Goal: Complete application form: Complete application form

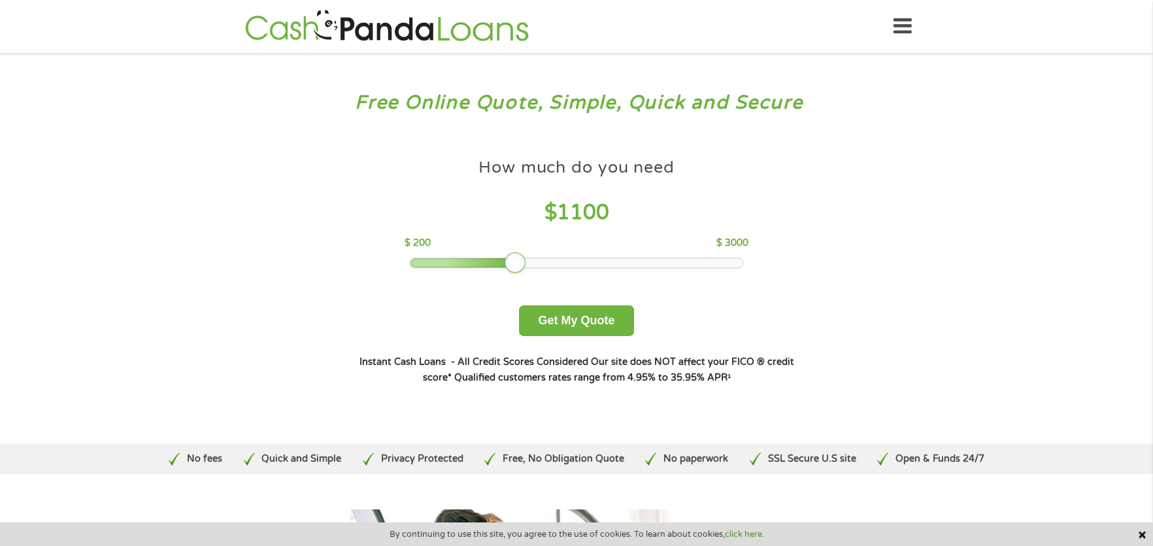
drag, startPoint x: 515, startPoint y: 263, endPoint x: 702, endPoint y: 248, distance: 188.3
click at [711, 249] on div "How much do you need $ 1100 $ 200 $ 3000" at bounding box center [576, 210] width 343 height 116
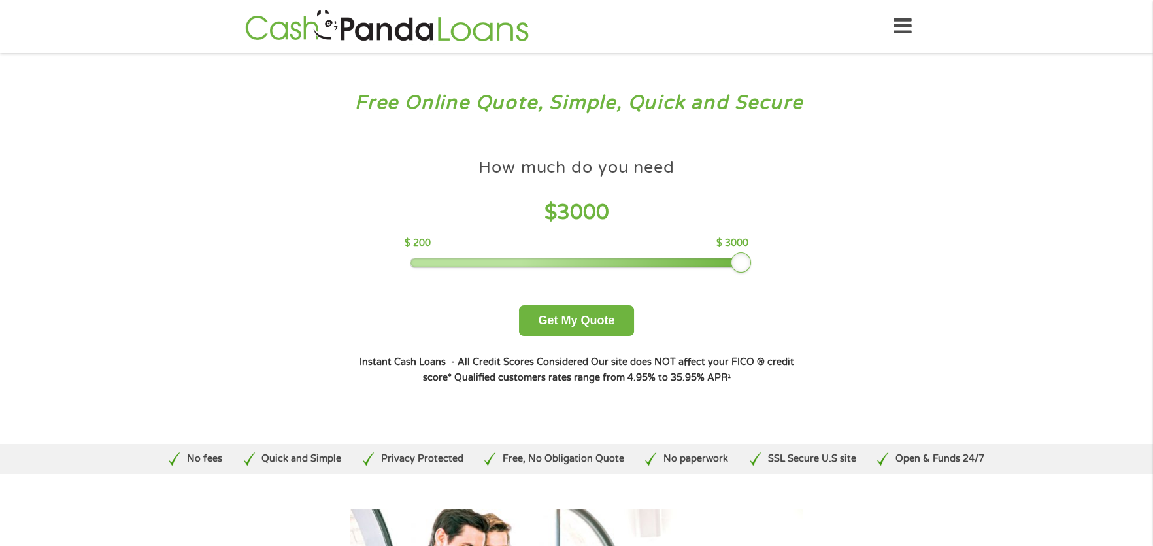
drag, startPoint x: 509, startPoint y: 265, endPoint x: 774, endPoint y: 274, distance: 265.0
click at [774, 274] on div "How much do you need $ 3000 $ 200 $ 3000 Get My Quote" at bounding box center [577, 244] width 458 height 184
click at [588, 313] on button "Get My Quote" at bounding box center [576, 320] width 114 height 31
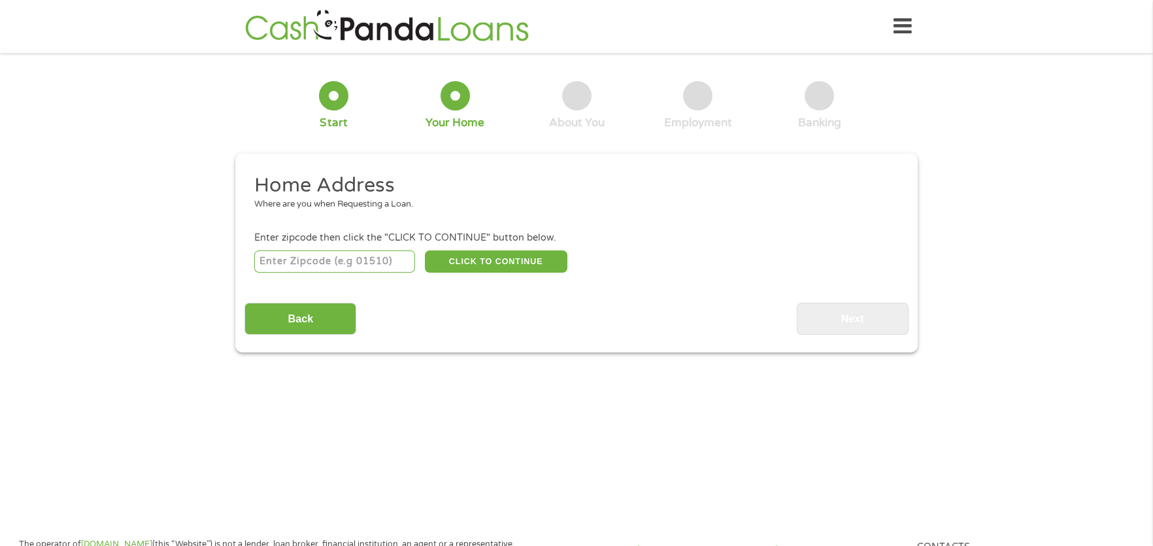
click at [386, 249] on div "CLICK TO CONTINUE Please recheck your Zipcode, it seems to be Incorrect" at bounding box center [576, 261] width 645 height 27
click at [375, 268] on input "number" at bounding box center [335, 261] width 162 height 22
type input "63020"
click at [488, 254] on button "CLICK TO CONTINUE" at bounding box center [496, 261] width 143 height 22
type input "63020"
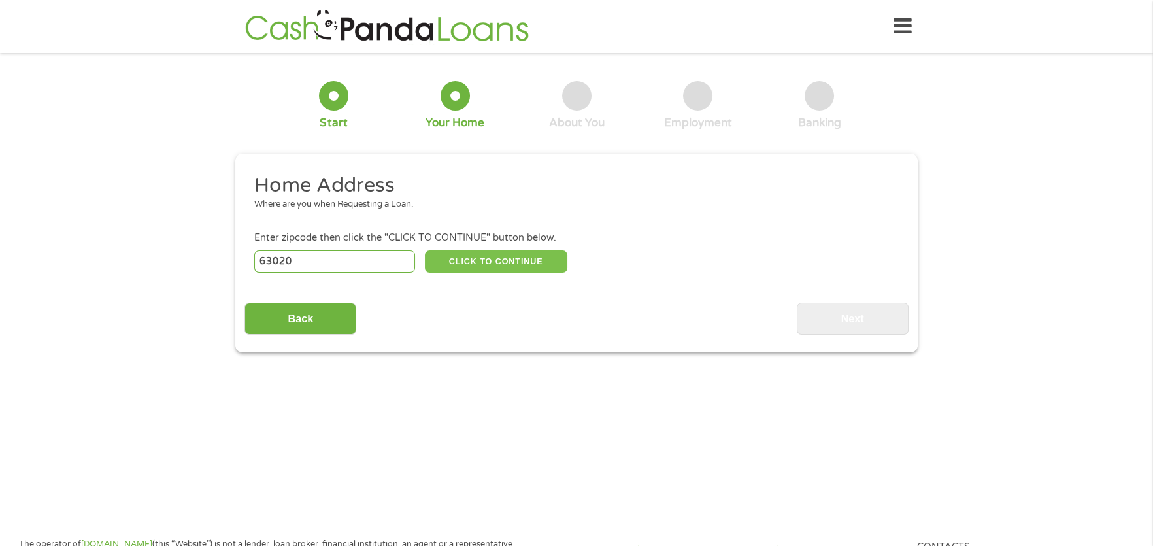
type input "[PERSON_NAME]"
select select "[US_STATE]"
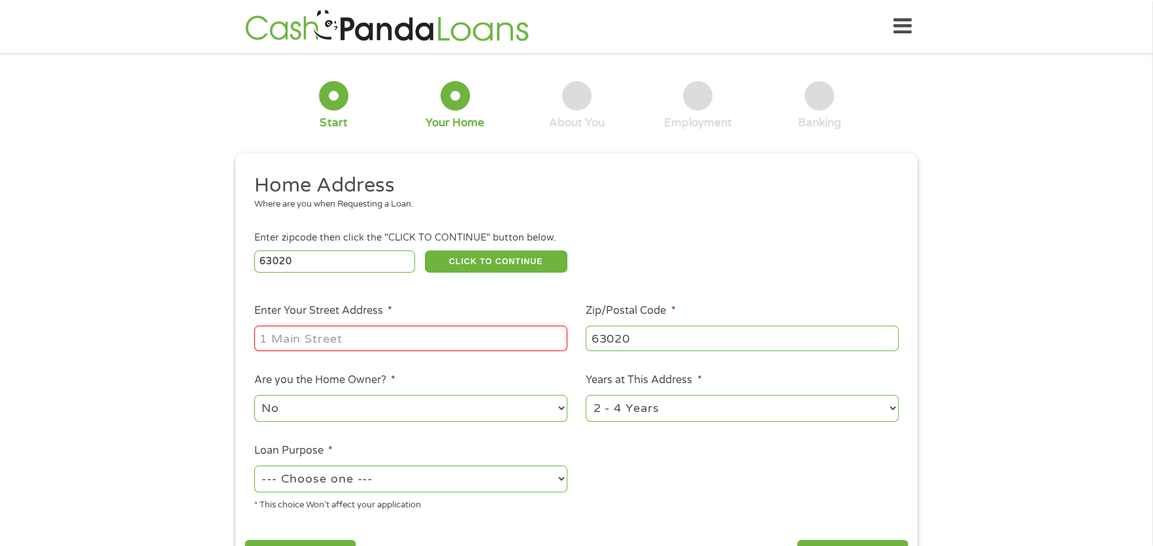
click at [425, 326] on input "Enter Your Street Address *" at bounding box center [410, 338] width 313 height 25
type input "810"
click at [685, 417] on select "1 Year or less 1 - 2 Years 2 - 4 Years Over 4 Years" at bounding box center [742, 408] width 313 height 27
select select "12months"
click at [586, 395] on select "1 Year or less 1 - 2 Years 2 - 4 Years Over 4 Years" at bounding box center [742, 408] width 313 height 27
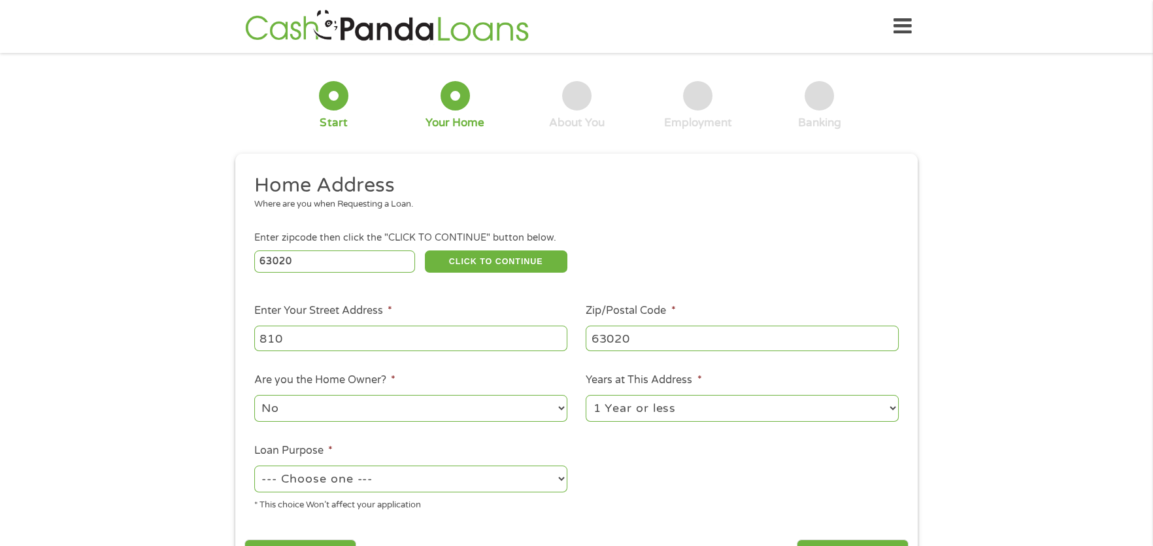
click at [495, 410] on select "No Yes" at bounding box center [410, 408] width 313 height 27
select select "yes"
click at [254, 395] on select "No Yes" at bounding box center [410, 408] width 313 height 27
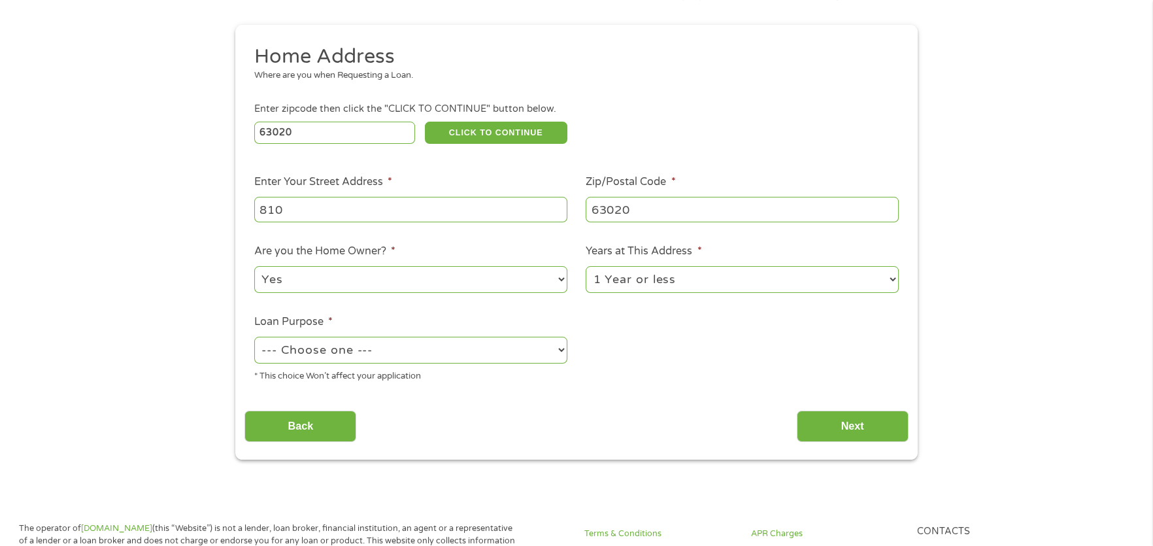
scroll to position [130, 0]
click at [412, 359] on select "--- Choose one --- Pay Bills Debt Consolidation Home Improvement Major Purchase…" at bounding box center [410, 348] width 313 height 27
select select "debtconsolidation"
click at [254, 335] on select "--- Choose one --- Pay Bills Debt Consolidation Home Improvement Major Purchase…" at bounding box center [410, 348] width 313 height 27
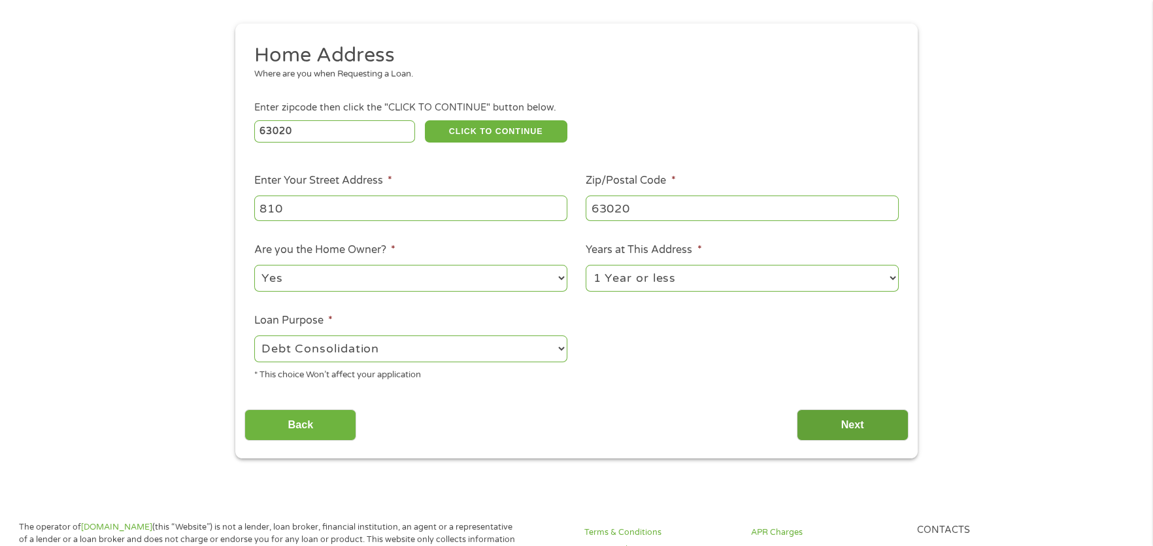
click at [857, 426] on input "Next" at bounding box center [853, 425] width 112 height 32
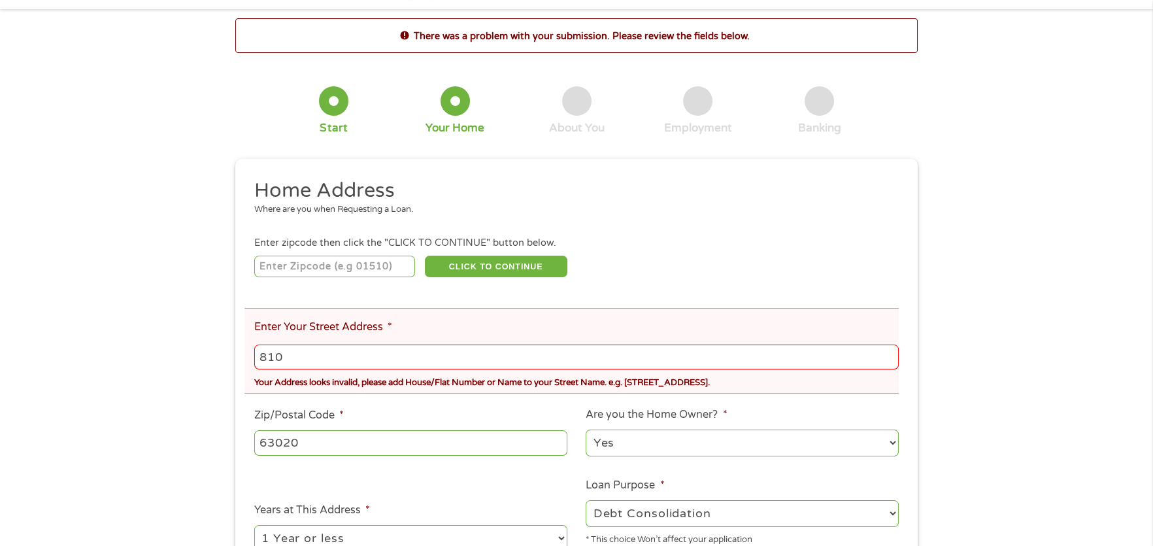
scroll to position [65, 0]
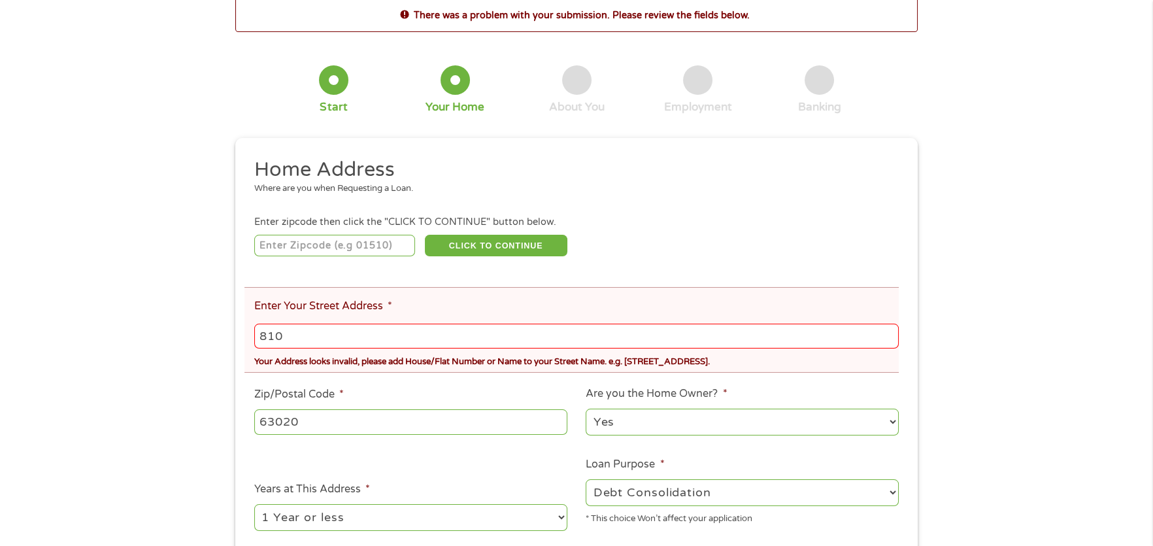
click at [341, 340] on input "810" at bounding box center [576, 336] width 645 height 25
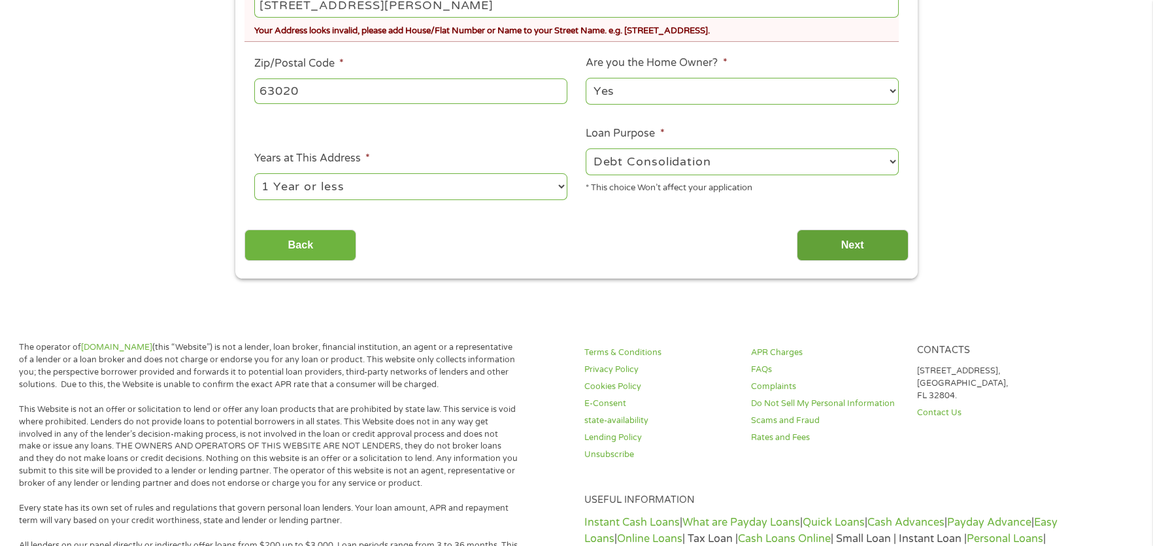
scroll to position [392, 0]
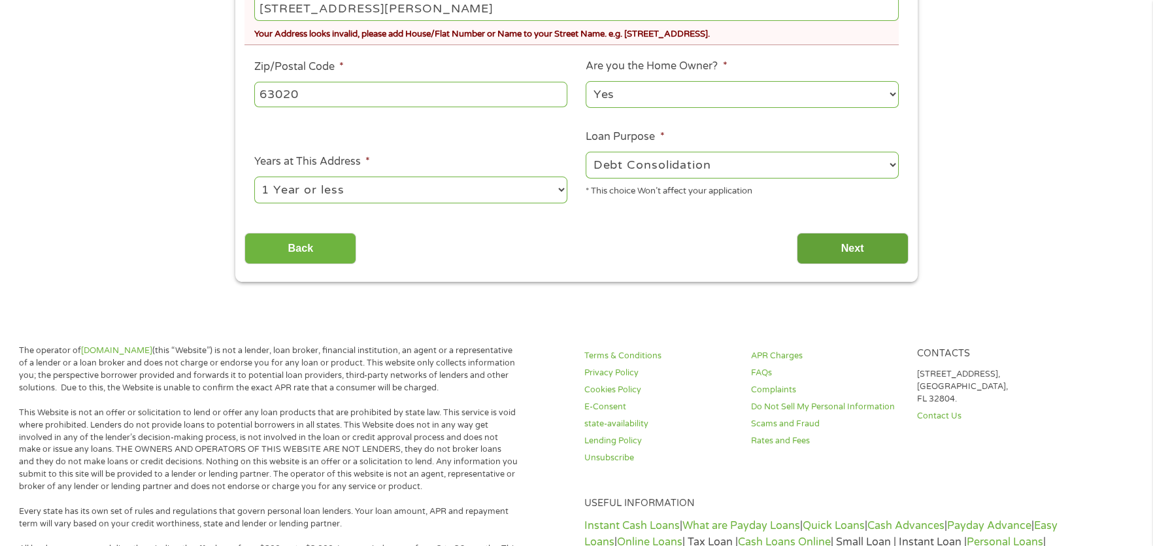
type input "[STREET_ADDRESS][PERSON_NAME]"
click at [880, 259] on input "Next" at bounding box center [853, 249] width 112 height 32
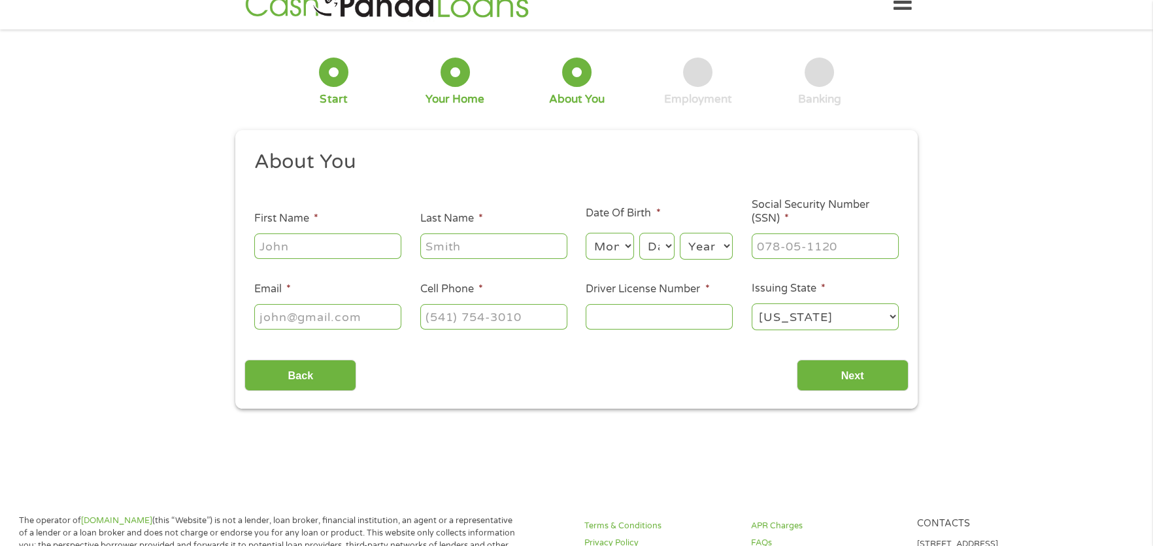
scroll to position [0, 0]
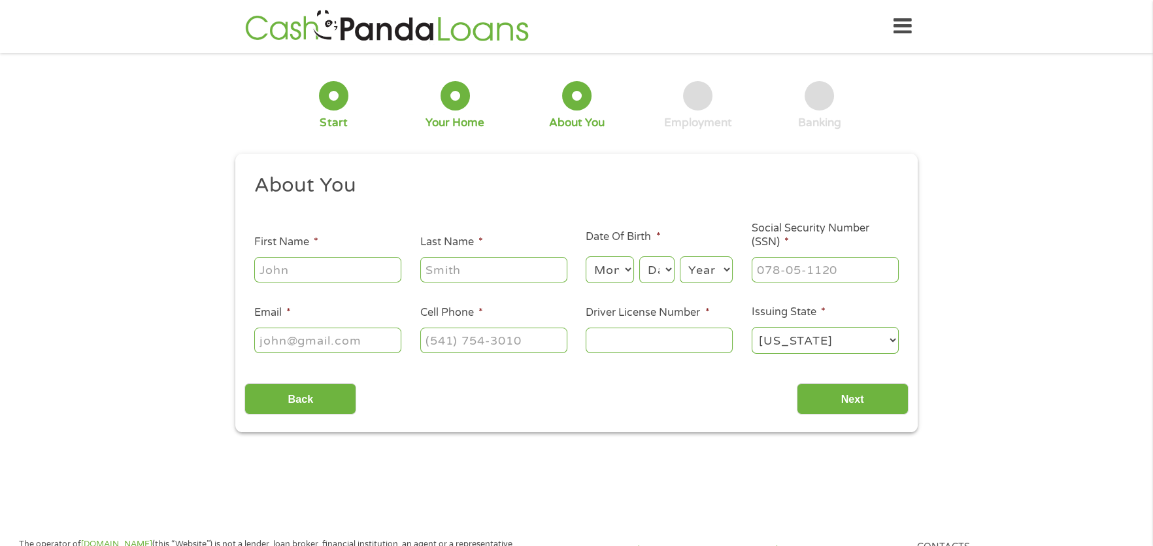
click at [354, 264] on input "First Name *" at bounding box center [327, 269] width 147 height 25
type input "[PERSON_NAME]"
click at [621, 279] on select "Month 1 2 3 4 5 6 7 8 9 10 11 12" at bounding box center [610, 269] width 48 height 27
select select "1"
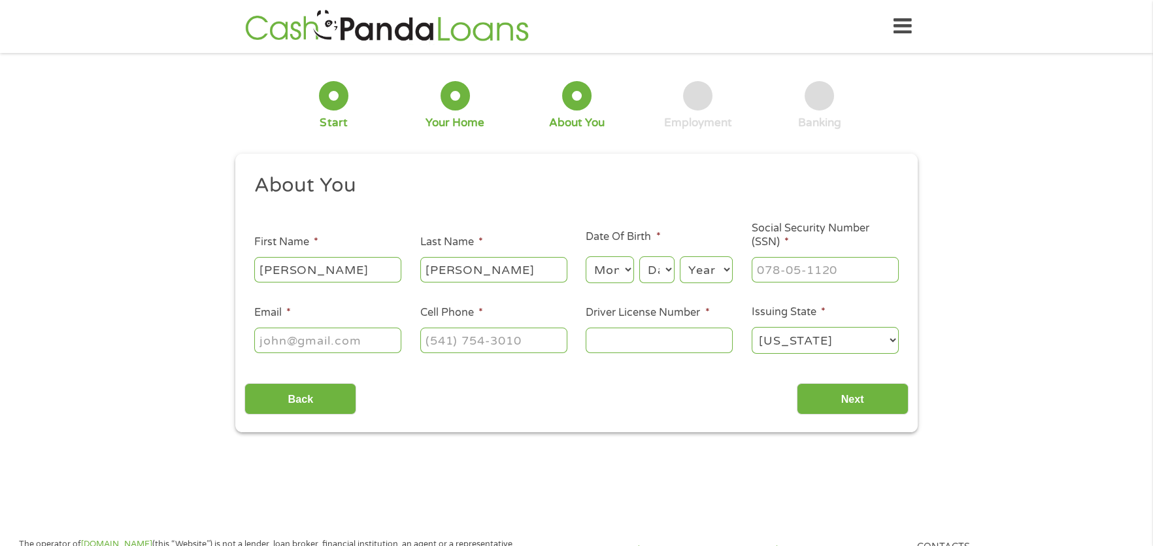
click at [586, 256] on select "Month 1 2 3 4 5 6 7 8 9 10 11 12" at bounding box center [610, 269] width 48 height 27
click at [658, 281] on select "Day 1 2 3 4 5 6 7 8 9 10 11 12 13 14 15 16 17 18 19 20 21 22 23 24 25 26 27 28 …" at bounding box center [657, 269] width 35 height 27
select select "15"
click at [640, 256] on select "Day 1 2 3 4 5 6 7 8 9 10 11 12 13 14 15 16 17 18 19 20 21 22 23 24 25 26 27 28 …" at bounding box center [657, 269] width 35 height 27
click at [728, 270] on select "Year [DATE] 2006 2005 2004 2003 2002 2001 2000 1999 1998 1997 1996 1995 1994 19…" at bounding box center [706, 269] width 53 height 27
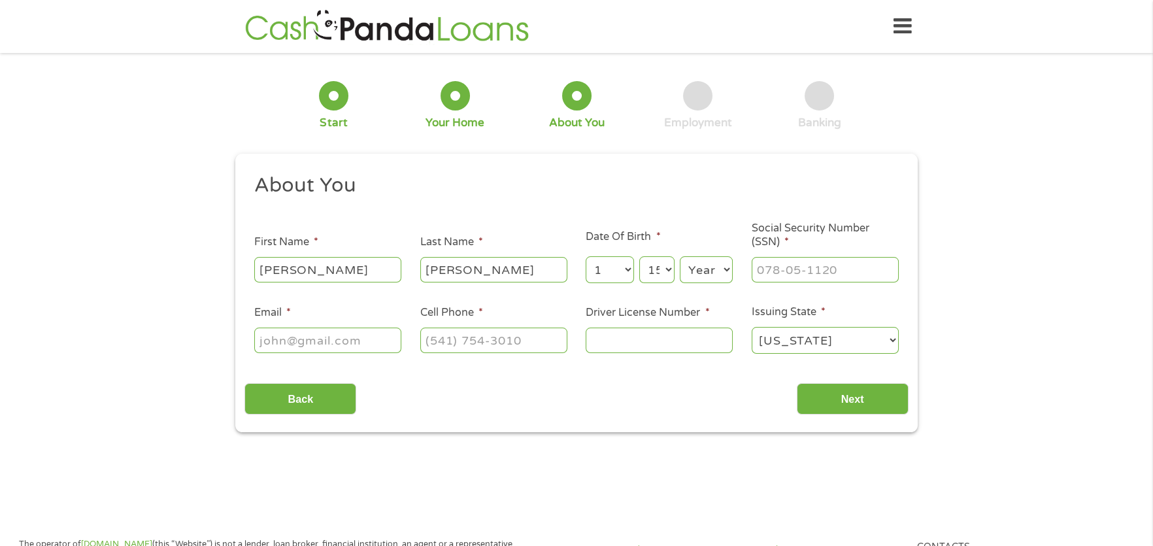
select select "1995"
click at [680, 256] on select "Year [DATE] 2006 2005 2004 2003 2002 2001 2000 1999 1998 1997 1996 1995 1994 19…" at bounding box center [706, 269] width 53 height 27
click at [834, 260] on input "___-__-____" at bounding box center [825, 269] width 147 height 25
type input "066-84-3216"
click at [337, 341] on input "Email *" at bounding box center [327, 340] width 147 height 25
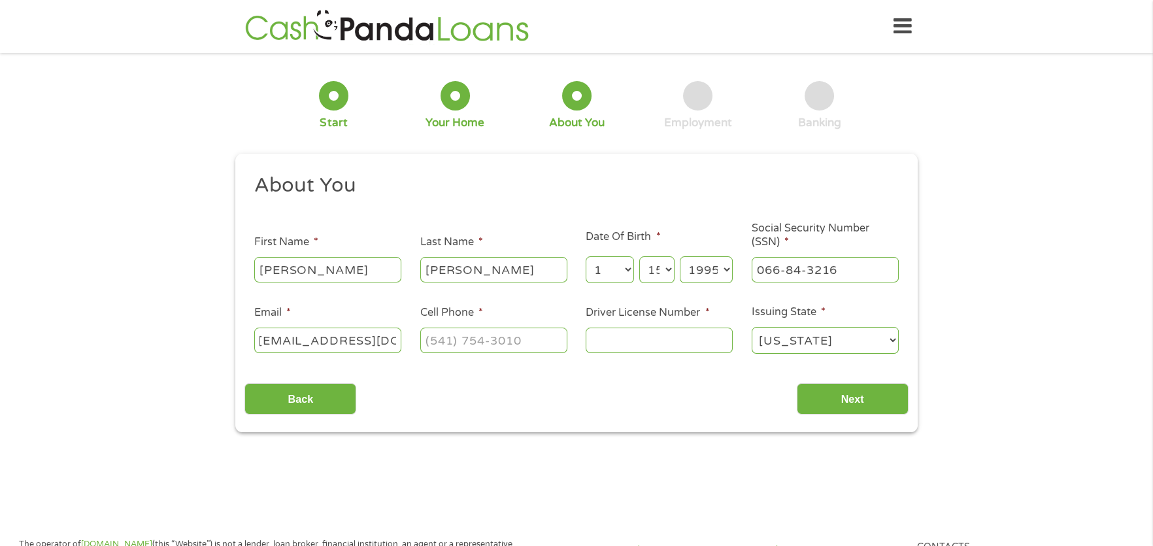
scroll to position [0, 24]
type input "[EMAIL_ADDRESS][DOMAIN_NAME]"
type input "[PHONE_NUMBER]"
type input "122f004003"
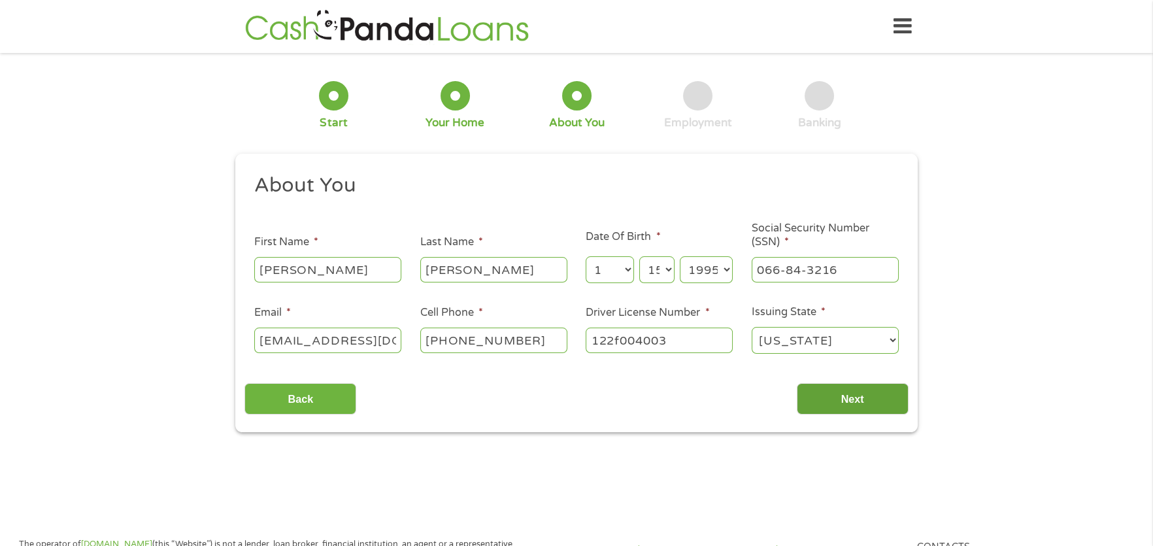
click at [883, 403] on input "Next" at bounding box center [853, 399] width 112 height 32
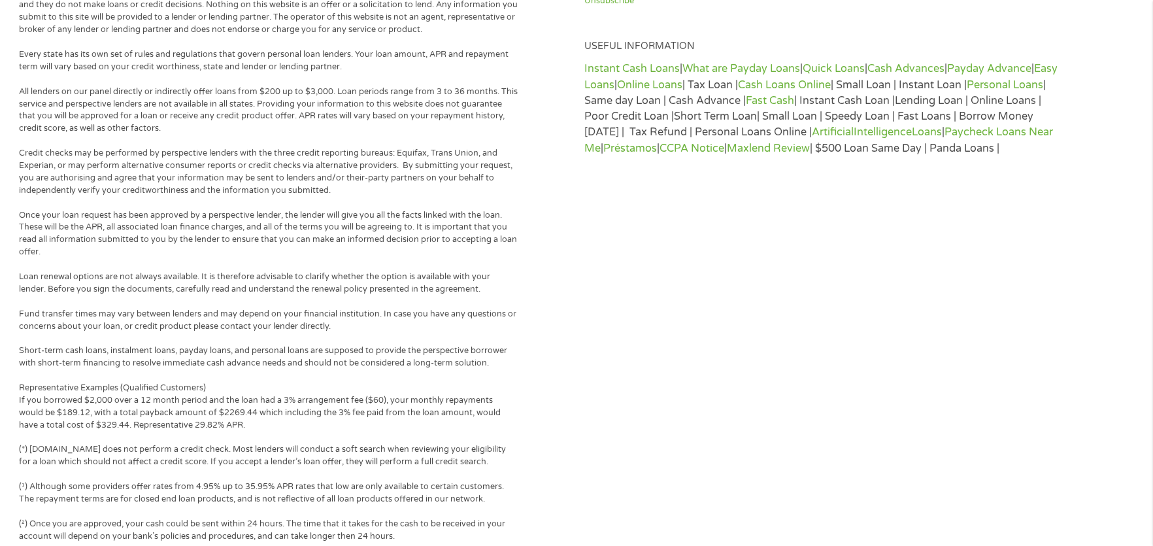
scroll to position [893, 0]
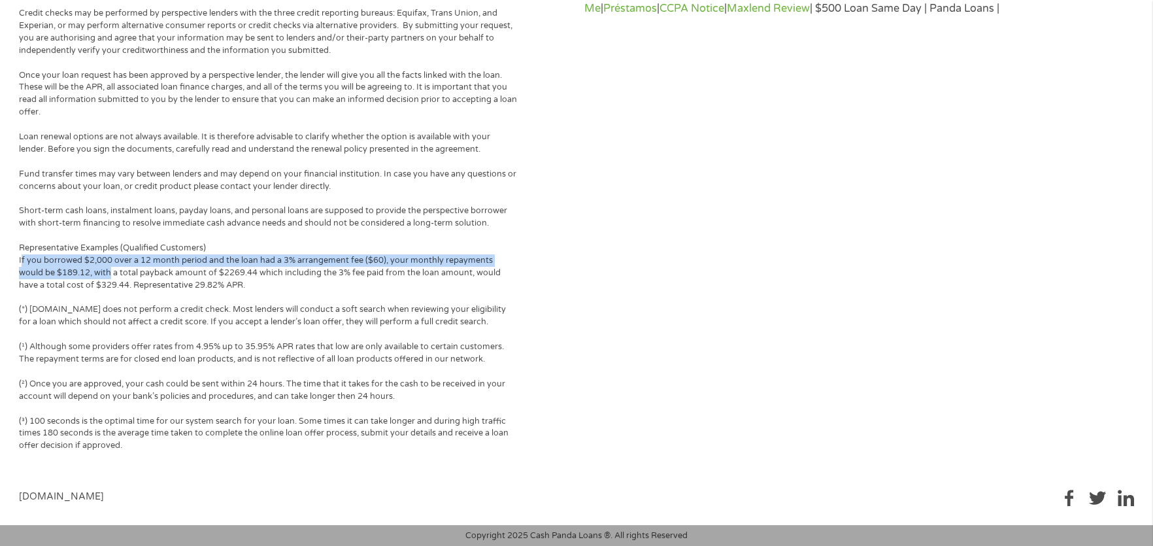
drag, startPoint x: 15, startPoint y: 255, endPoint x: 79, endPoint y: 262, distance: 64.4
click at [79, 267] on div "The operator of [DOMAIN_NAME] (this “Website”) is not a lender, loan broker, fi…" at bounding box center [576, 100] width 1153 height 742
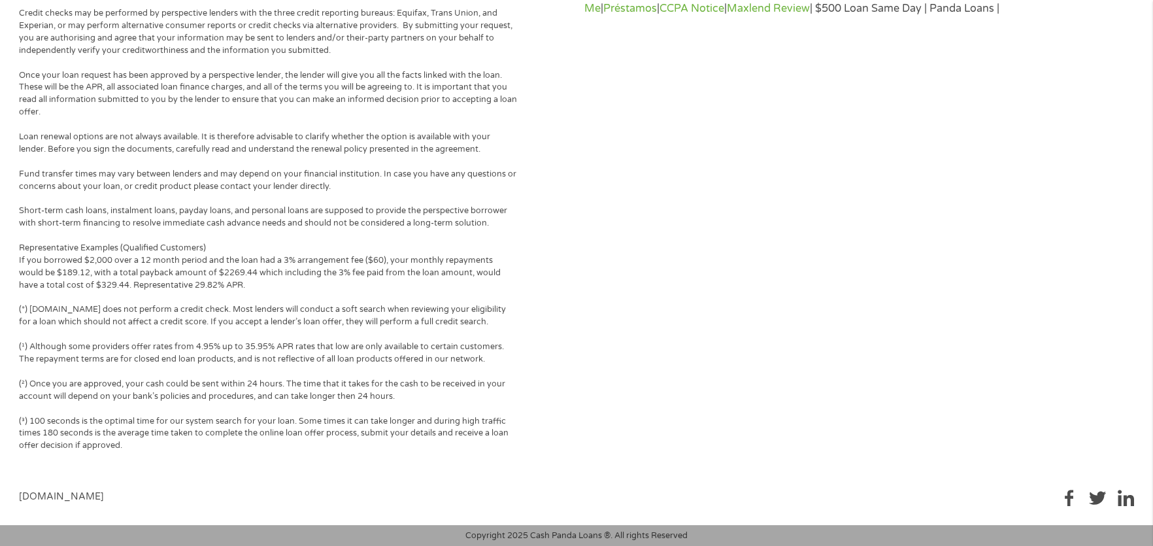
click at [251, 288] on p "Representative Examples (Qualified Customers) If you borrowed $2,000 over a 12 …" at bounding box center [268, 267] width 499 height 50
drag, startPoint x: 30, startPoint y: 269, endPoint x: 208, endPoint y: 278, distance: 178.1
click at [208, 278] on p "Representative Examples (Qualified Customers) If you borrowed $2,000 over a 12 …" at bounding box center [268, 267] width 499 height 50
click at [71, 286] on p "Representative Examples (Qualified Customers) If you borrowed $2,000 over a 12 …" at bounding box center [268, 267] width 499 height 50
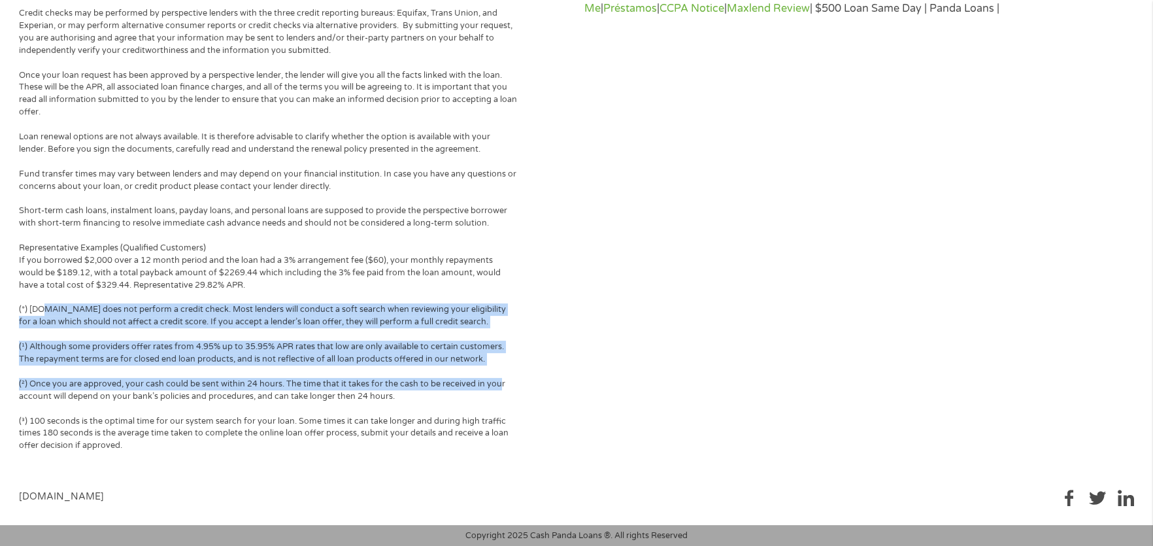
drag, startPoint x: 43, startPoint y: 313, endPoint x: 495, endPoint y: 379, distance: 457.3
click at [495, 379] on div "The operator of [DOMAIN_NAME] (this “Website”) is not a lender, loan broker, fi…" at bounding box center [298, 100] width 558 height 704
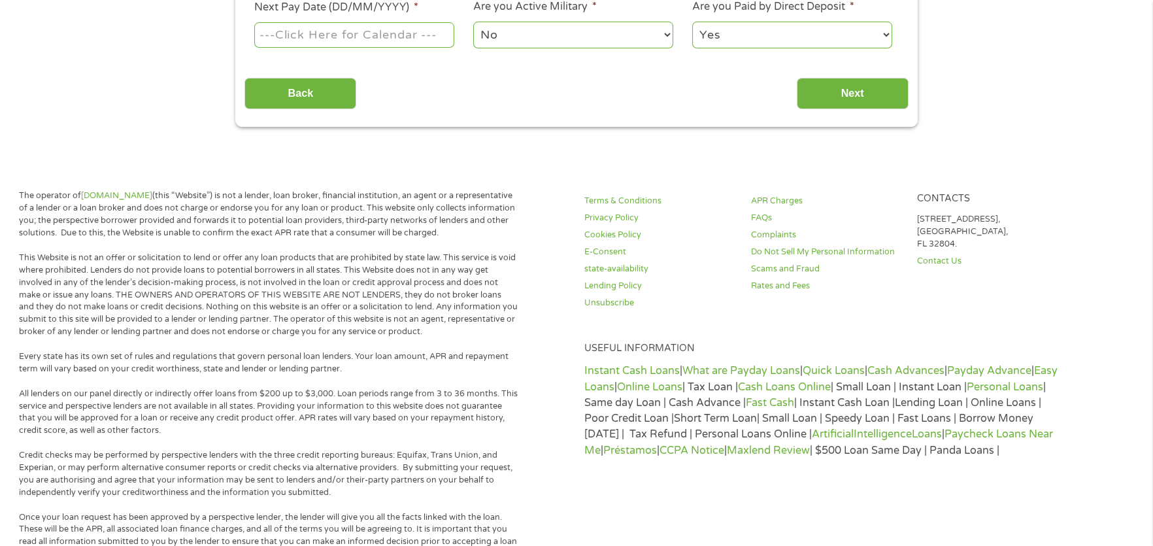
scroll to position [436, 0]
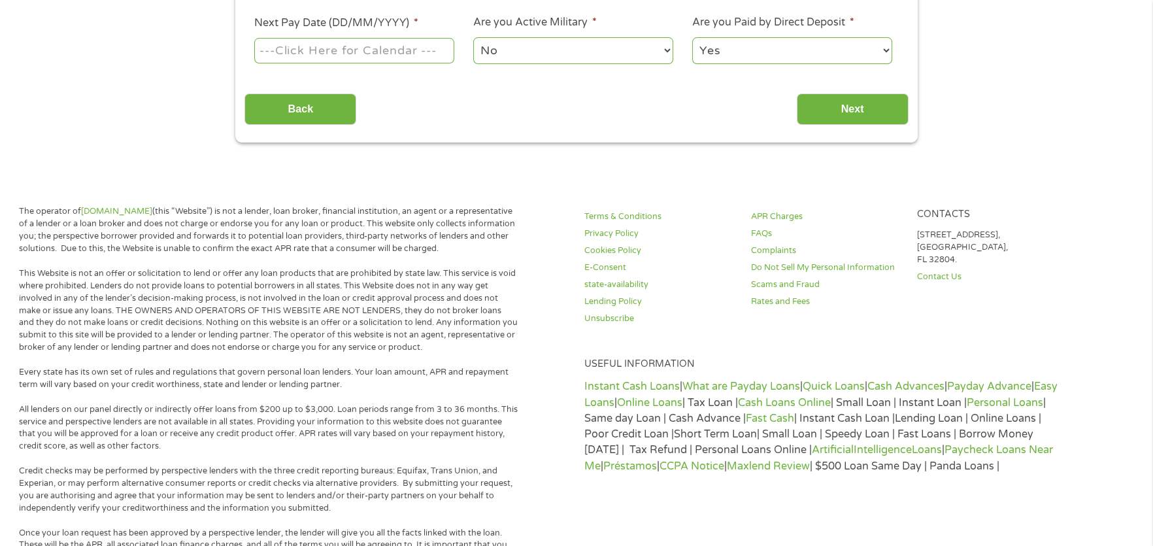
click at [220, 412] on p "All lenders on our panel directly or indirectly offer loans from $200 up to $3,…" at bounding box center [268, 428] width 499 height 50
click at [299, 449] on p "All lenders on our panel directly or indirectly offer loans from $200 up to $3,…" at bounding box center [268, 428] width 499 height 50
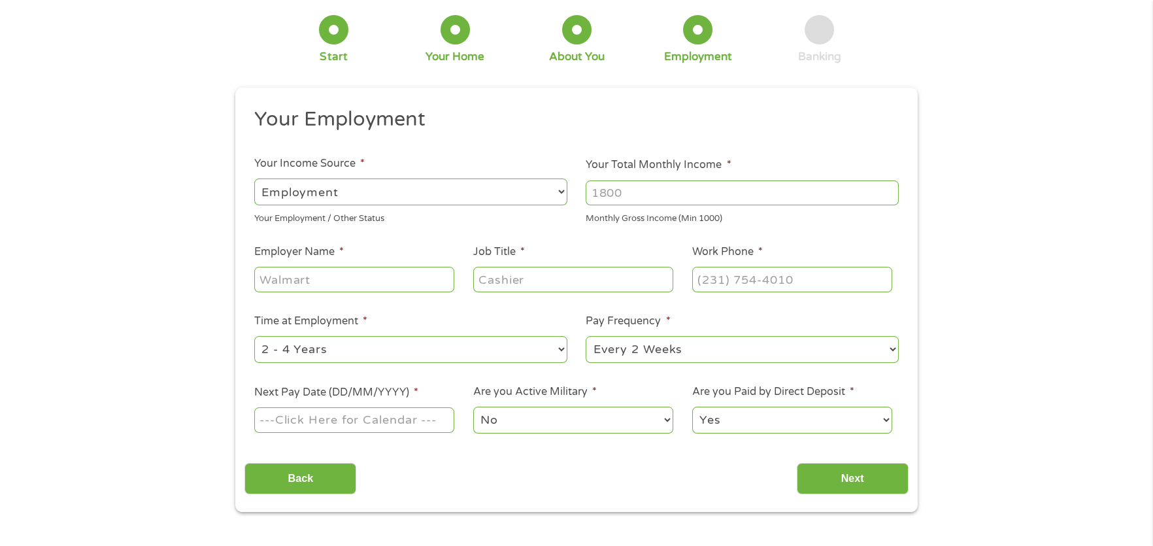
scroll to position [43, 0]
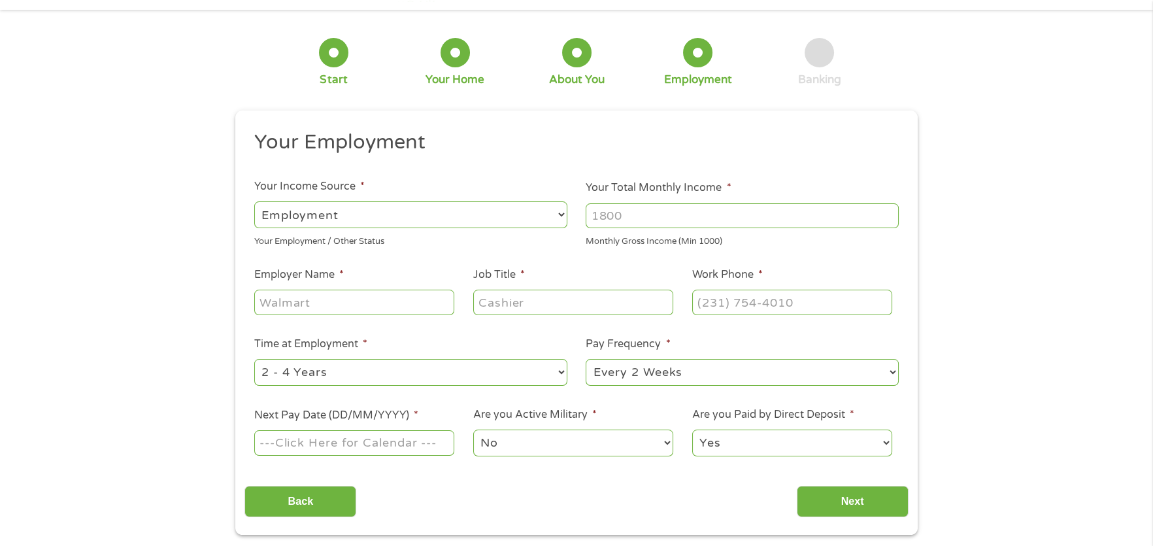
click at [679, 219] on input "Your Total Monthly Income *" at bounding box center [742, 215] width 313 height 25
type input "4200"
click at [410, 300] on input "Employer Name *" at bounding box center [354, 302] width 200 height 25
type input "[GEOGRAPHIC_DATA]"
type input "CMMS"
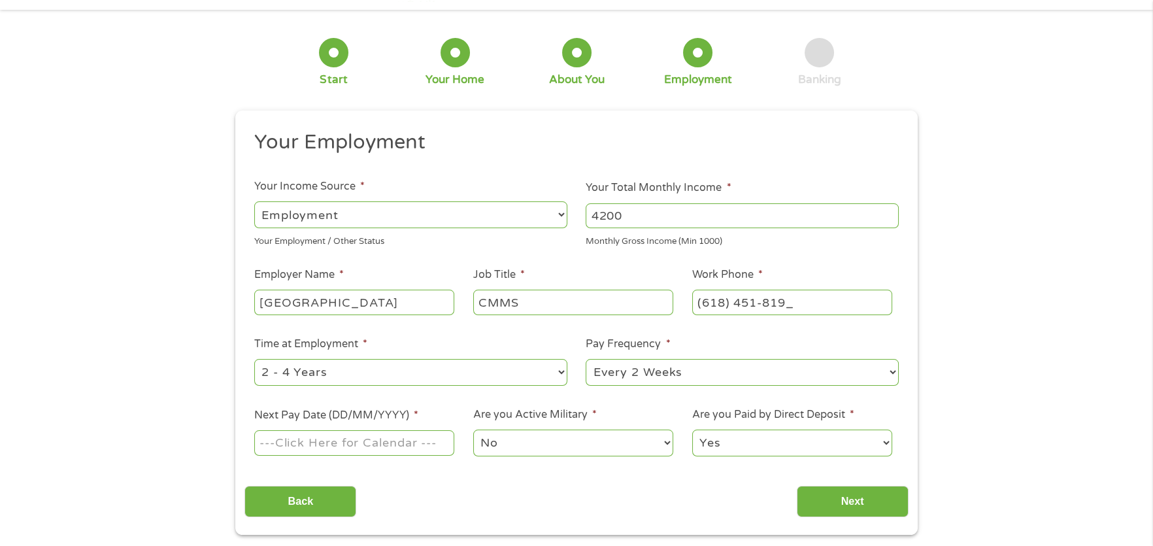
type input "[PHONE_NUMBER]"
drag, startPoint x: 516, startPoint y: 373, endPoint x: 517, endPoint y: 383, distance: 9.9
click at [516, 373] on select "--- Choose one --- 1 Year or less 1 - 2 Years 2 - 4 Years Over 4 Years" at bounding box center [410, 372] width 313 height 27
select select "60months"
click at [254, 359] on select "--- Choose one --- 1 Year or less 1 - 2 Years 2 - 4 Years Over 4 Years" at bounding box center [410, 372] width 313 height 27
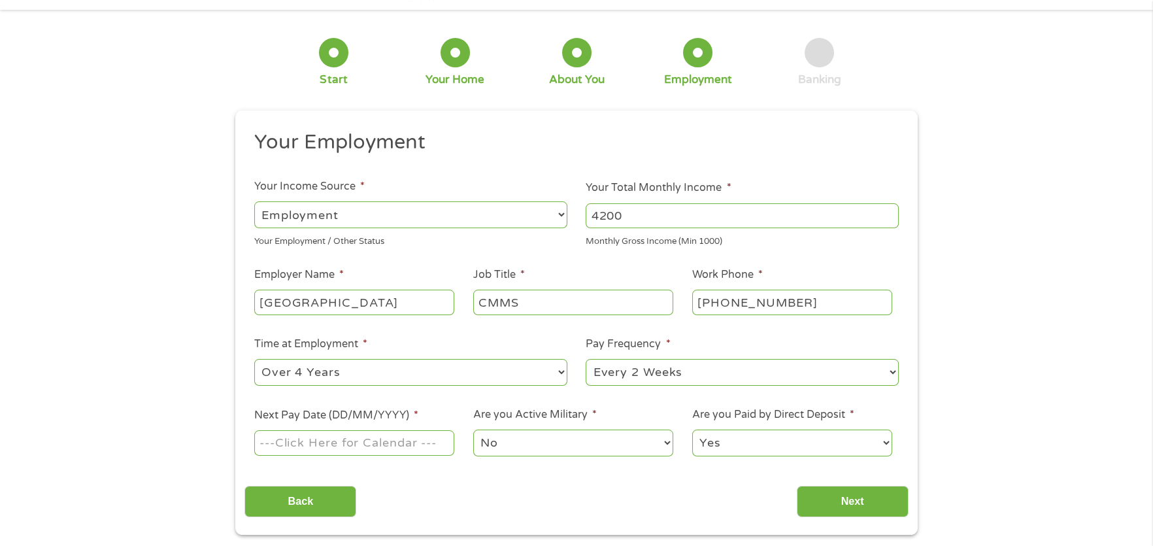
click at [375, 451] on input "Next Pay Date (DD/MM/YYYY) *" at bounding box center [354, 442] width 200 height 25
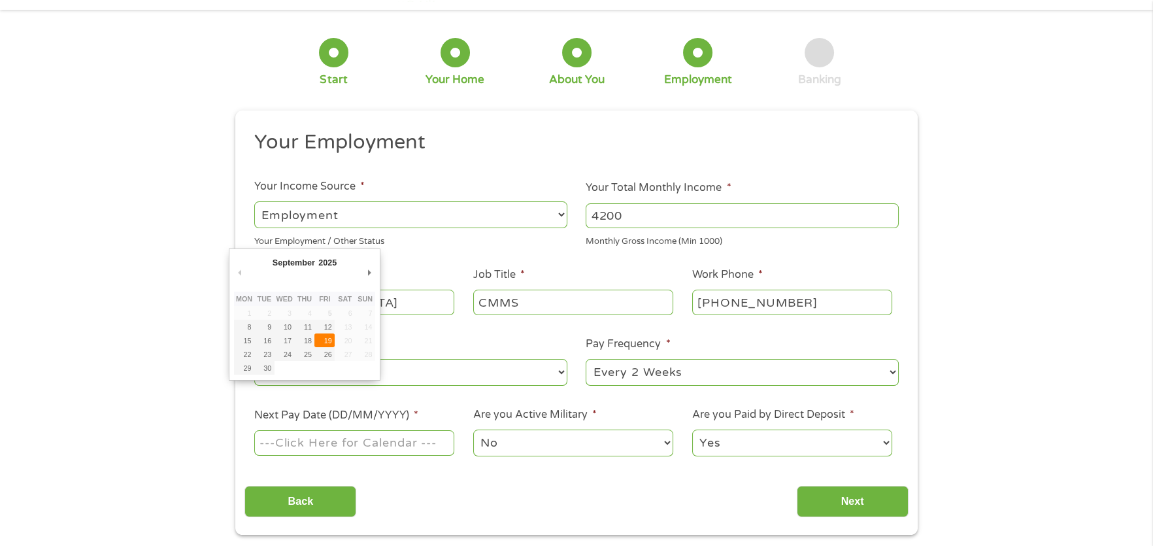
type input "[DATE]"
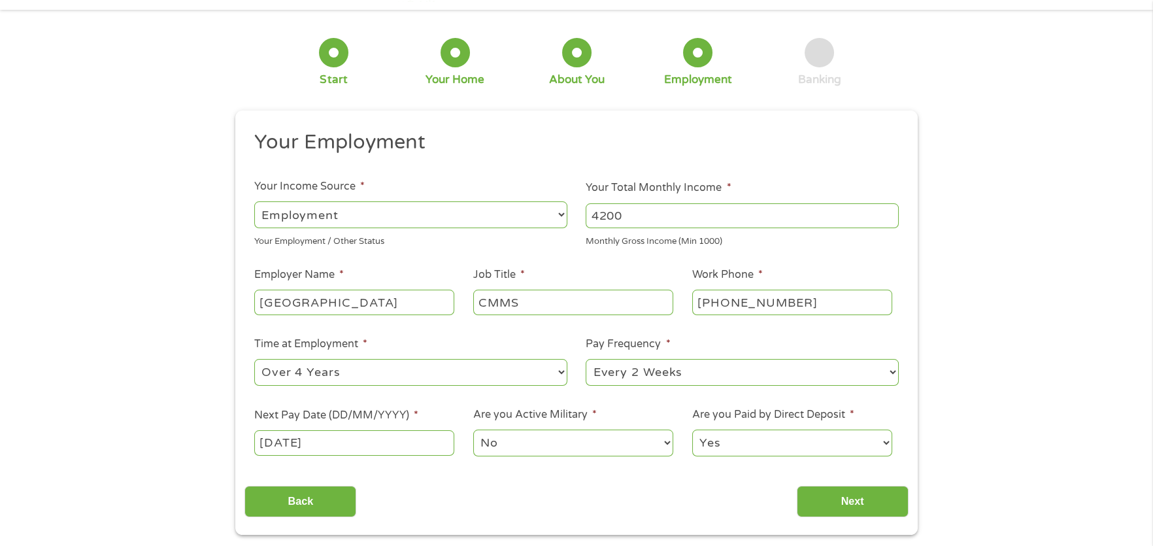
click at [640, 439] on select "No Yes" at bounding box center [573, 443] width 200 height 27
click at [844, 513] on input "Next" at bounding box center [853, 502] width 112 height 32
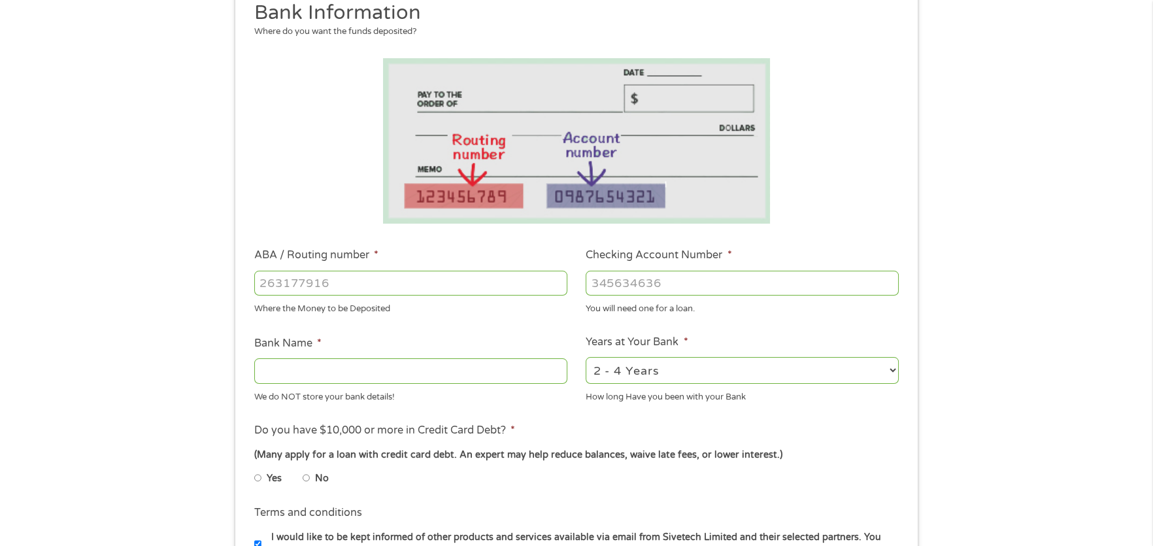
scroll to position [196, 0]
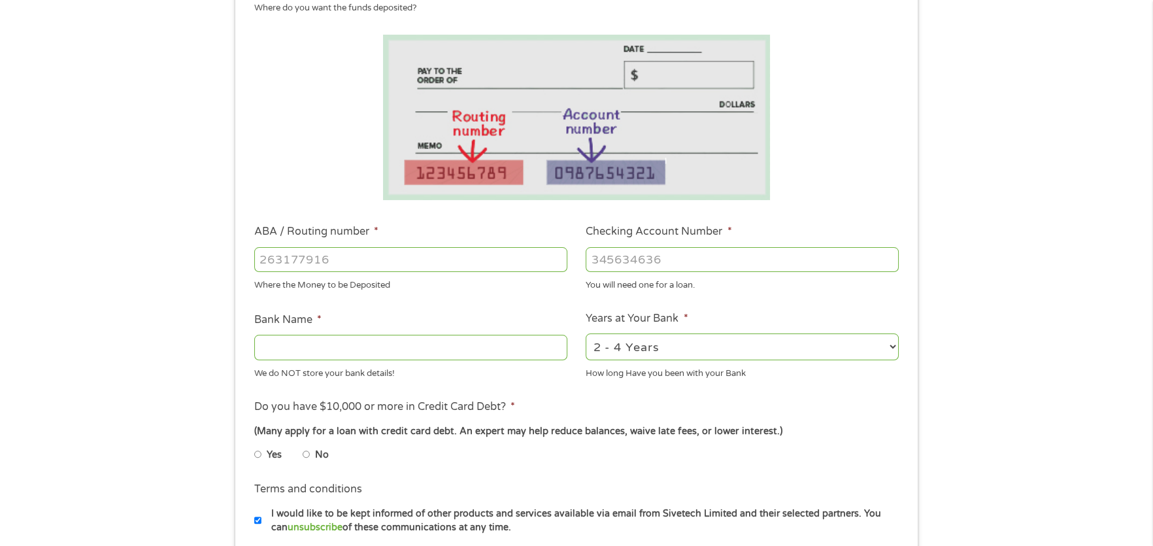
click at [309, 454] on input "No" at bounding box center [307, 454] width 8 height 21
radio input "true"
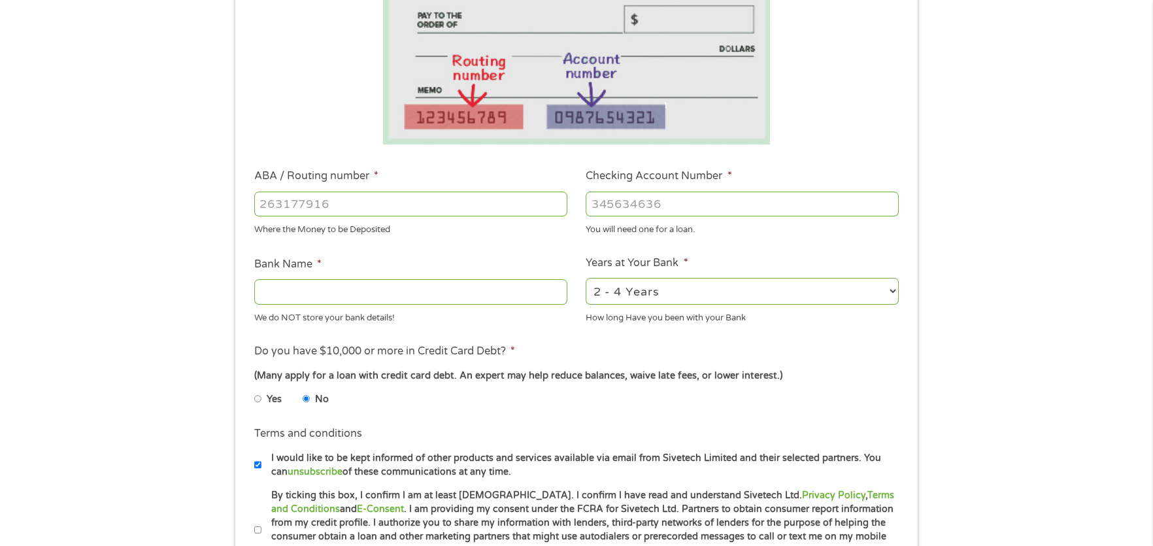
scroll to position [0, 0]
